Goal: Complete application form: Complete application form

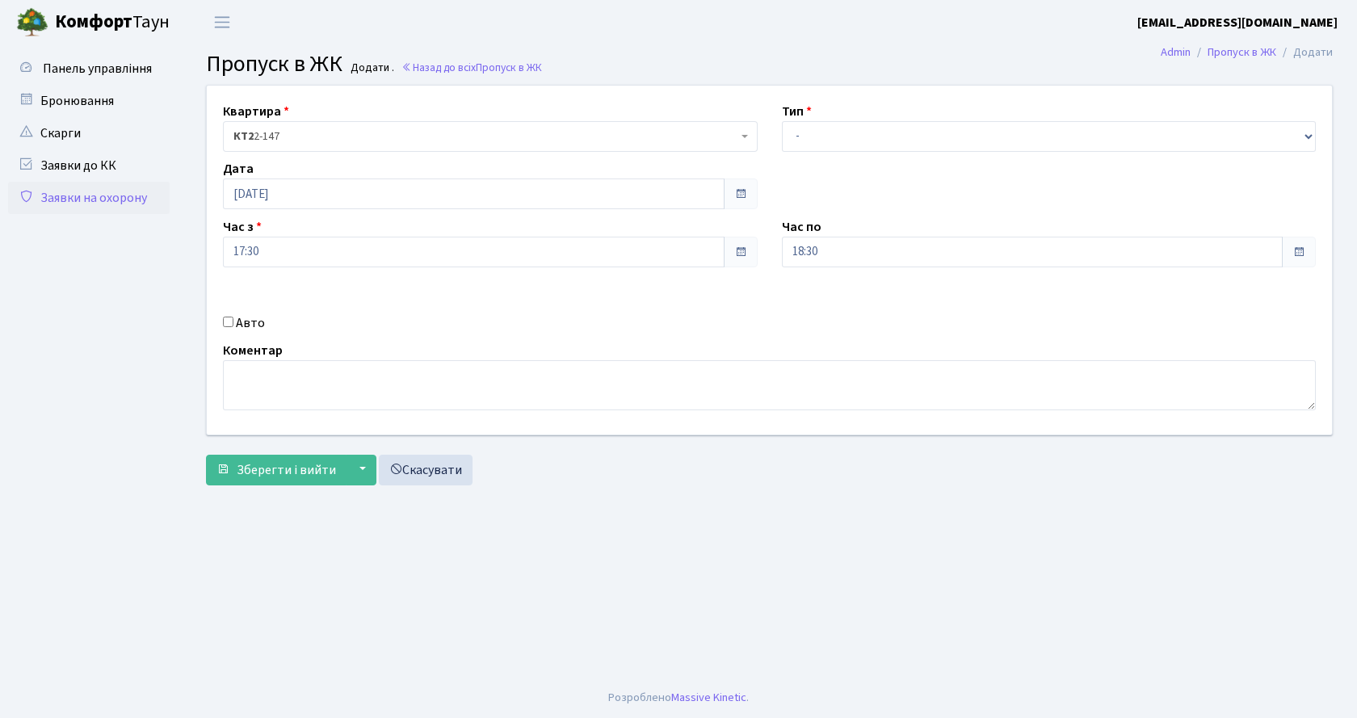
select select "1"
click at [782, 121] on select "- Доставка Таксі Гості Сервіс" at bounding box center [1049, 136] width 535 height 31
click at [227, 325] on input "Авто" at bounding box center [228, 322] width 11 height 11
checkbox input "true"
click at [826, 308] on input "text" at bounding box center [1049, 309] width 535 height 31
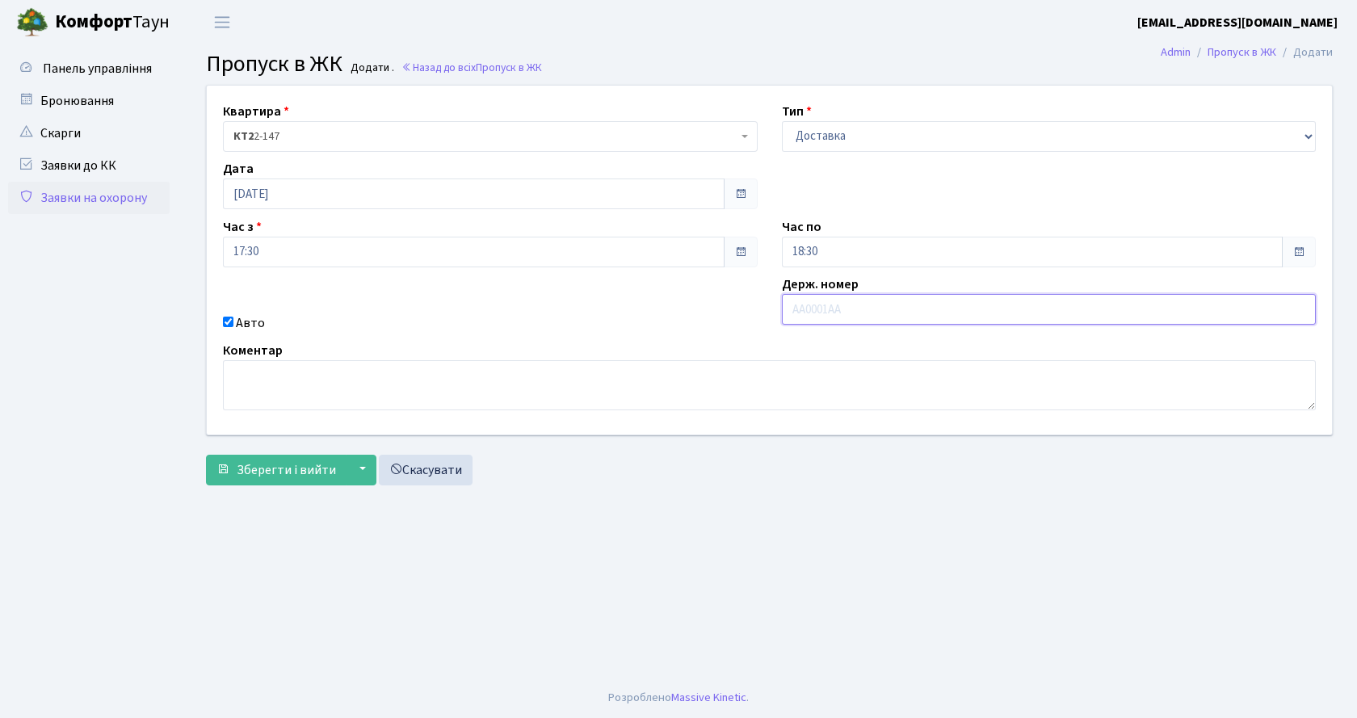
type input "і"
type input "АА7659ІМ"
click at [280, 473] on span "Зберегти і вийти" at bounding box center [286, 470] width 99 height 18
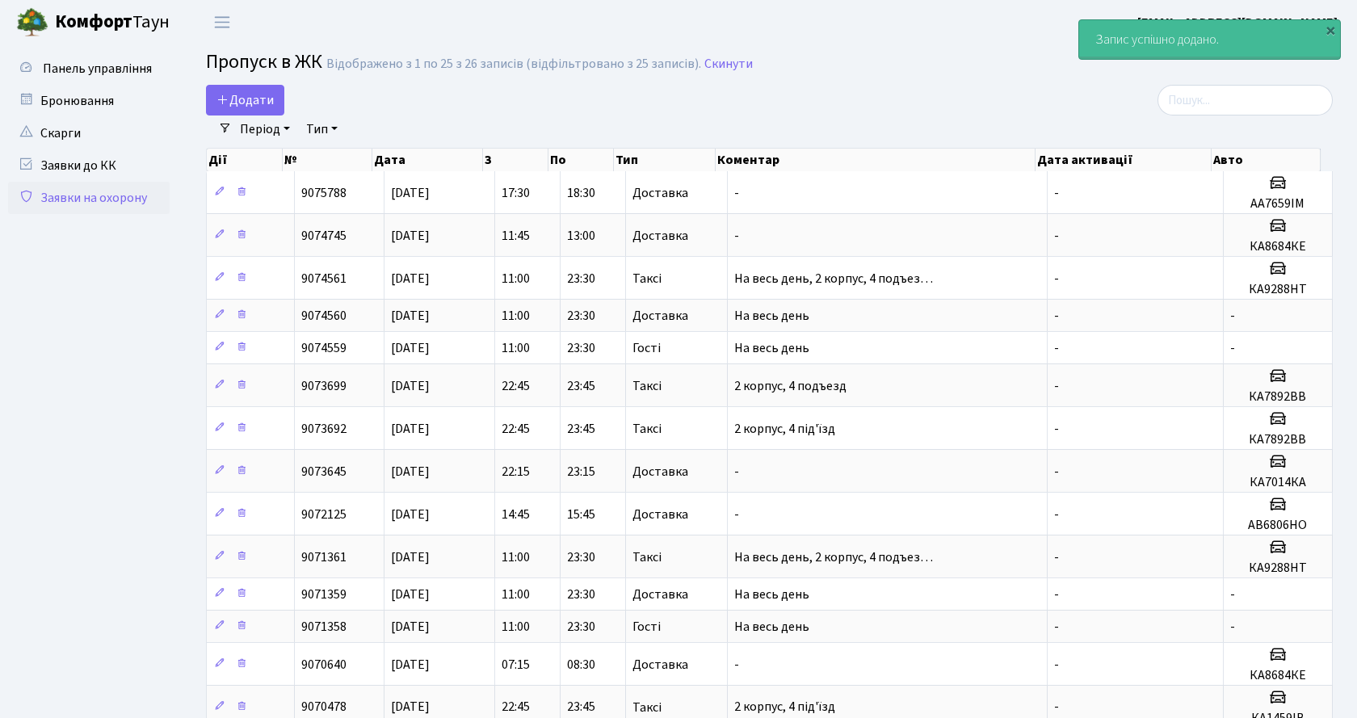
select select "25"
